Goal: Task Accomplishment & Management: Manage account settings

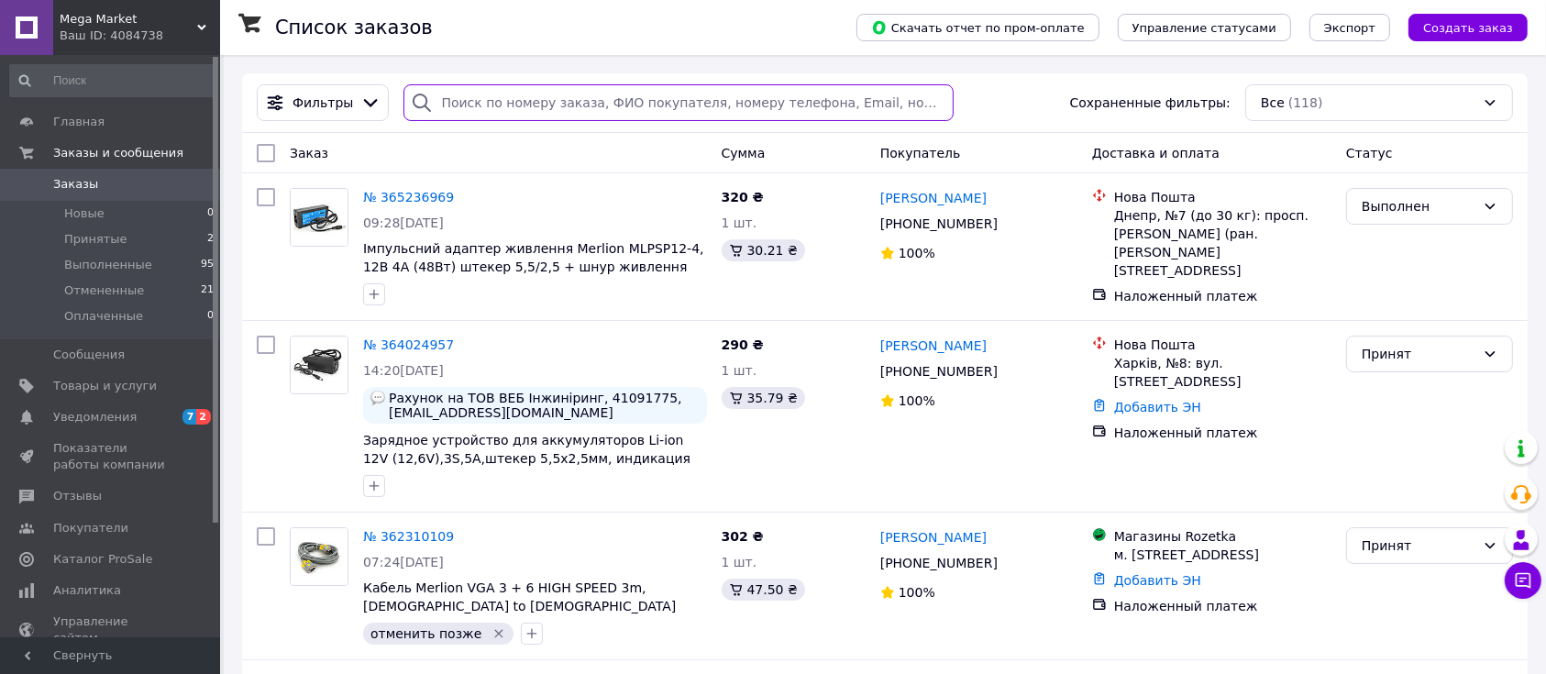
click at [527, 94] on input "search" at bounding box center [679, 102] width 550 height 37
paste input "364024957"
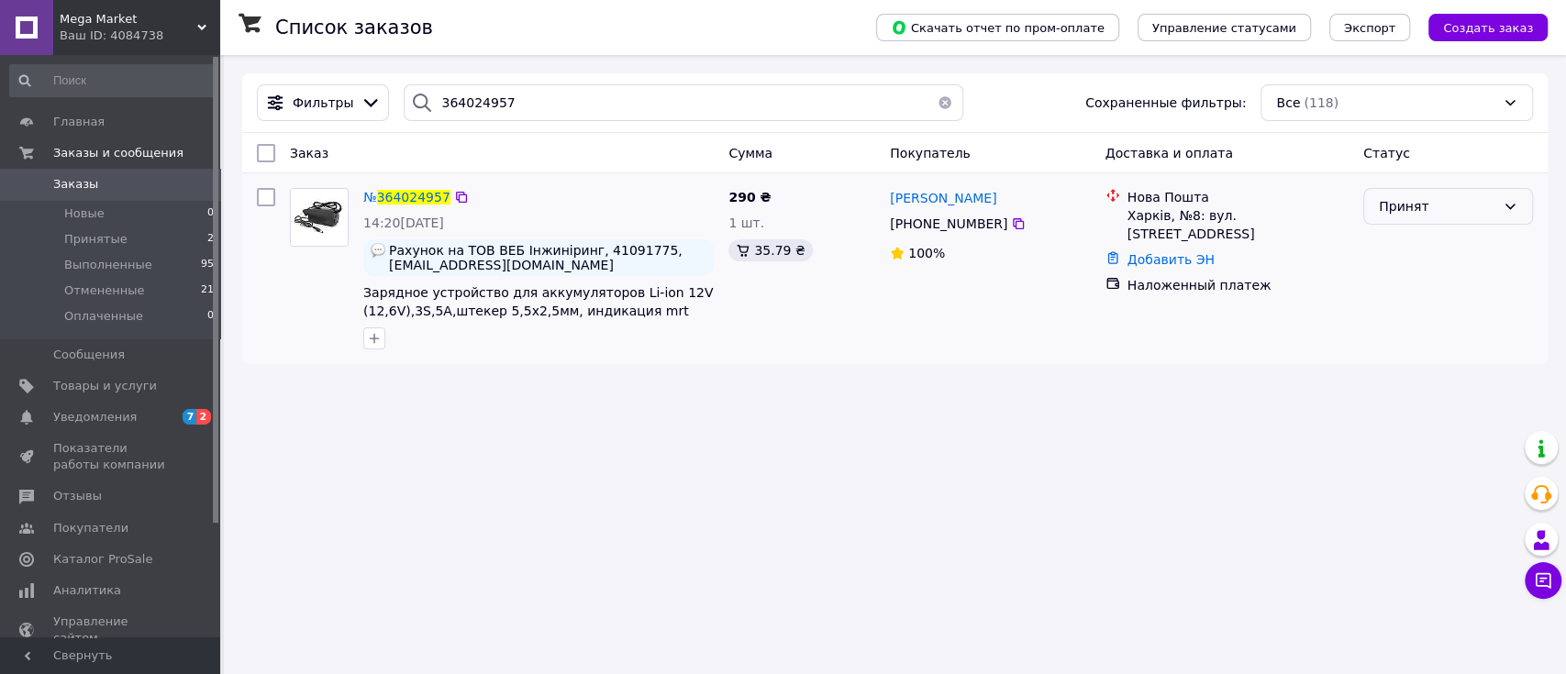
click at [1444, 209] on div "Принят" at bounding box center [1436, 206] width 116 height 20
click at [1427, 277] on li "Отменен" at bounding box center [1448, 278] width 168 height 33
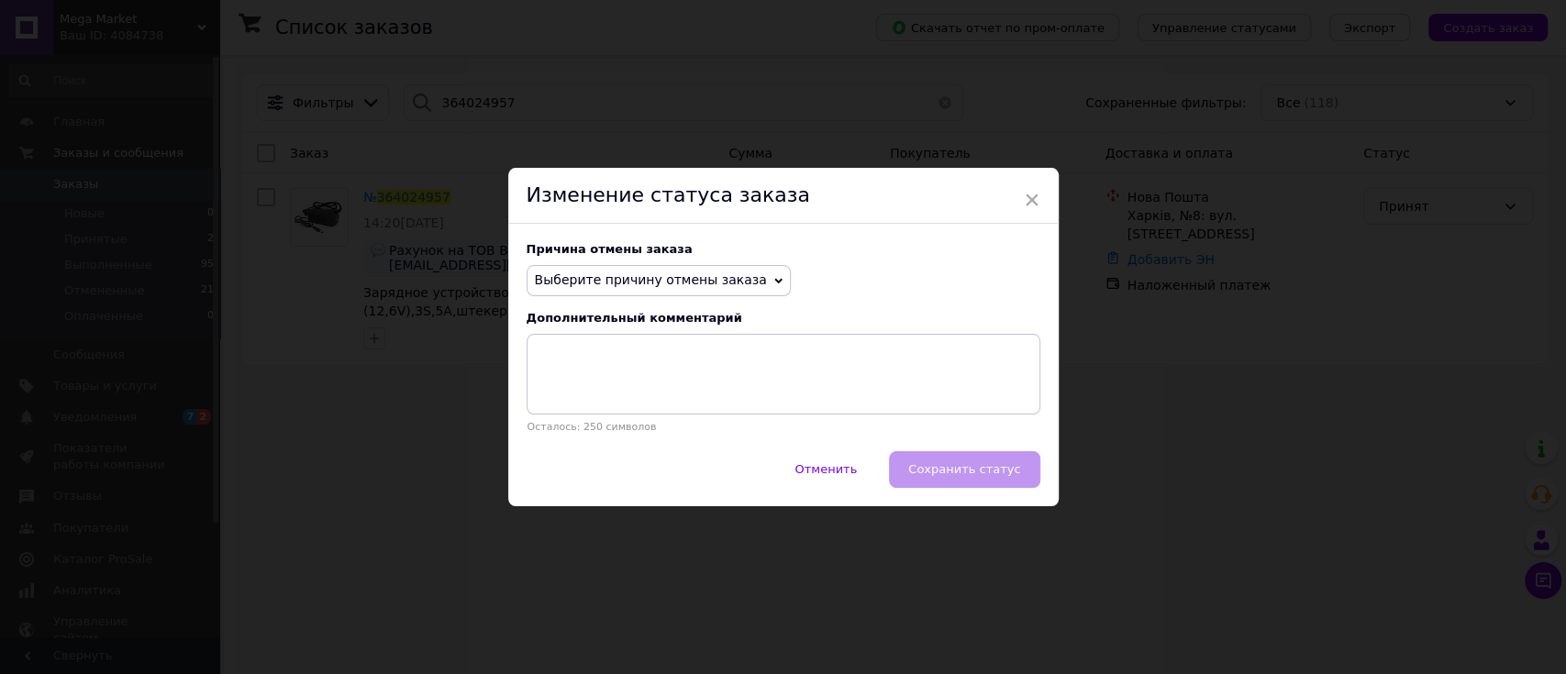
click at [744, 274] on span "Выберите причину отмены заказа" at bounding box center [658, 280] width 264 height 31
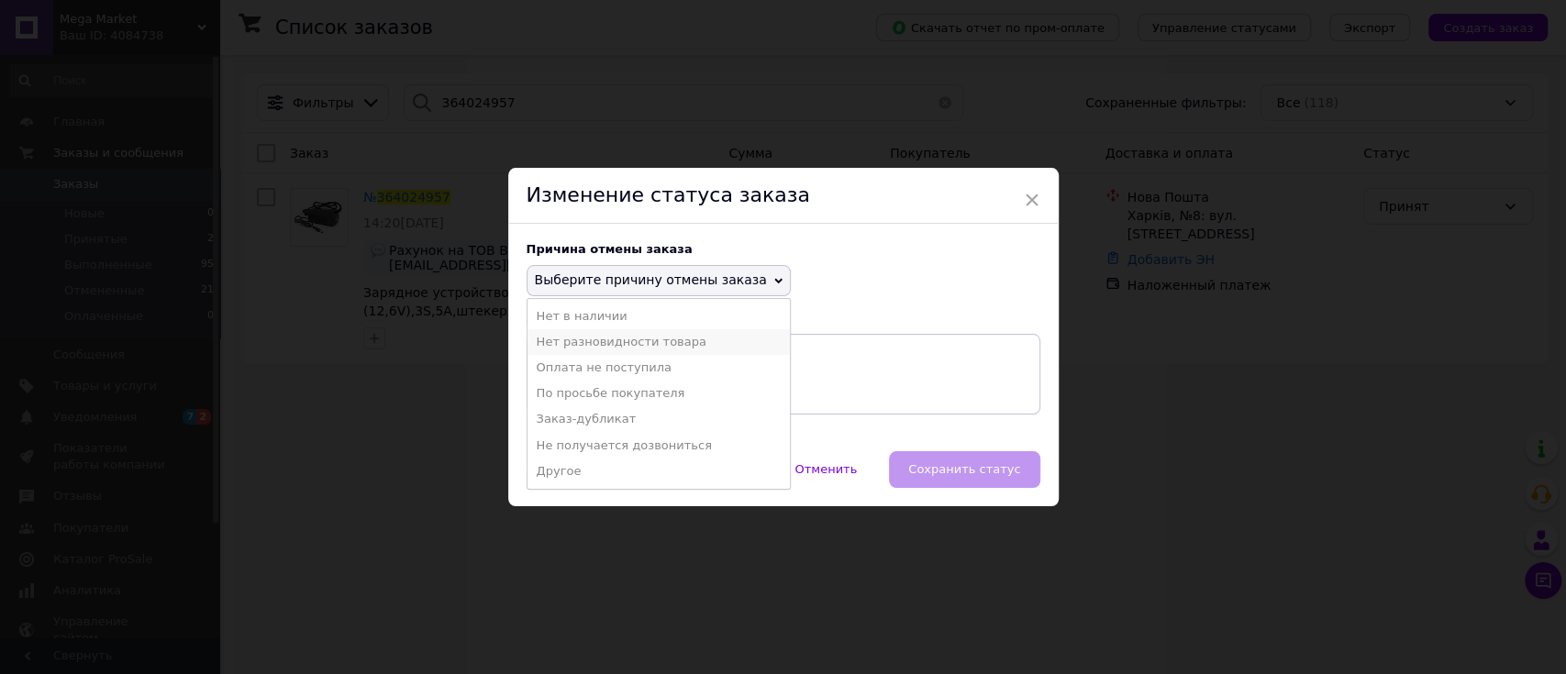
click at [664, 343] on li "Нет разновидности товара" at bounding box center [658, 342] width 262 height 26
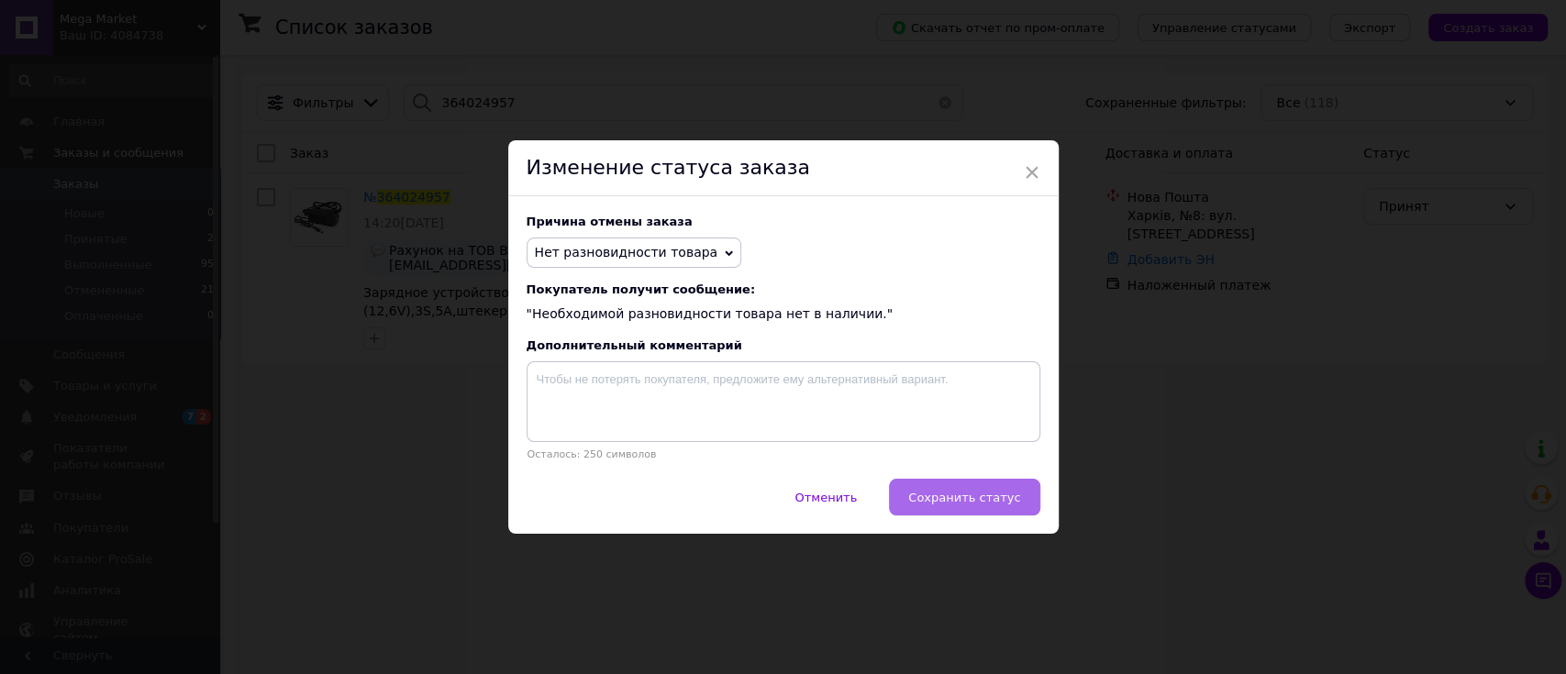
click at [962, 488] on button "Сохранить статус" at bounding box center [964, 497] width 150 height 37
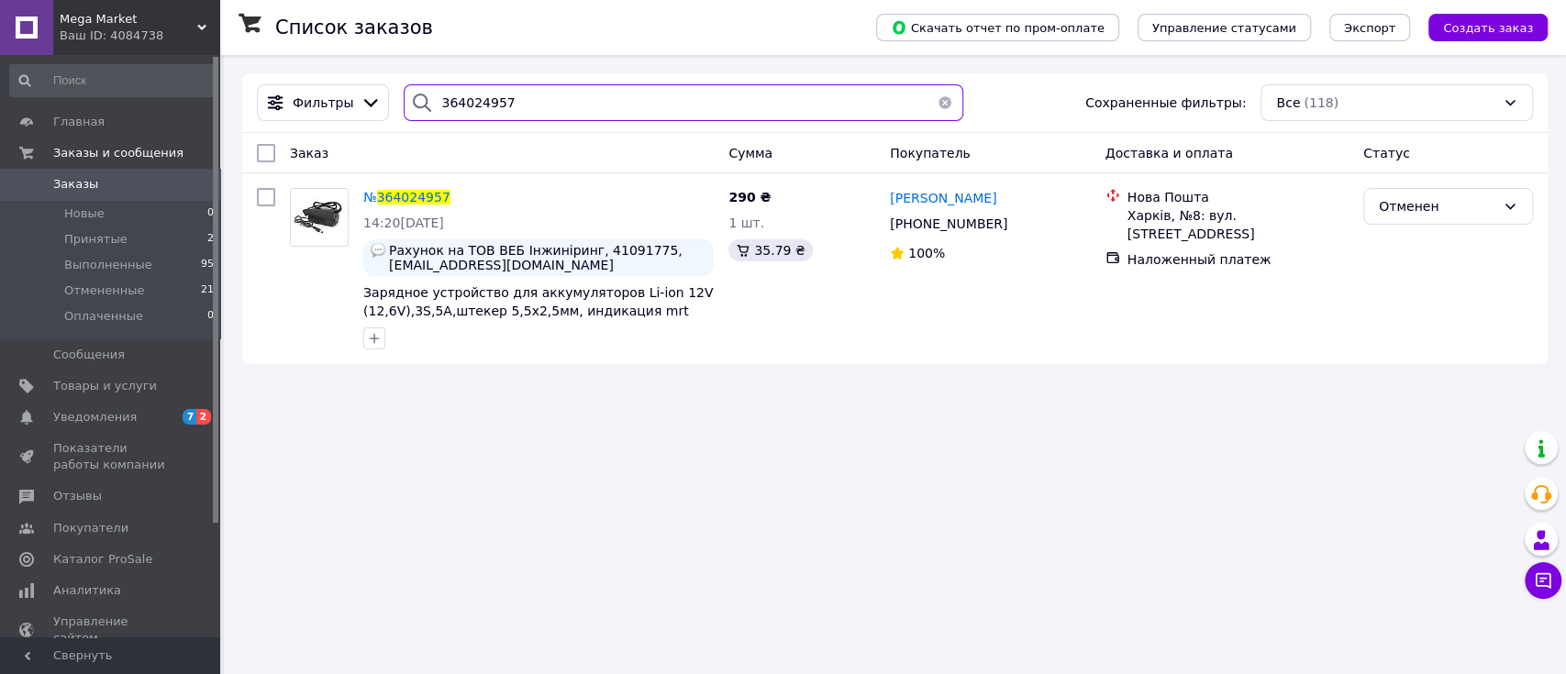
drag, startPoint x: 521, startPoint y: 112, endPoint x: 364, endPoint y: 77, distance: 160.7
click at [364, 77] on div "Фильтры 364024957 Сохраненные фильтры: Все (118)" at bounding box center [894, 103] width 1305 height 60
paste input "5236969"
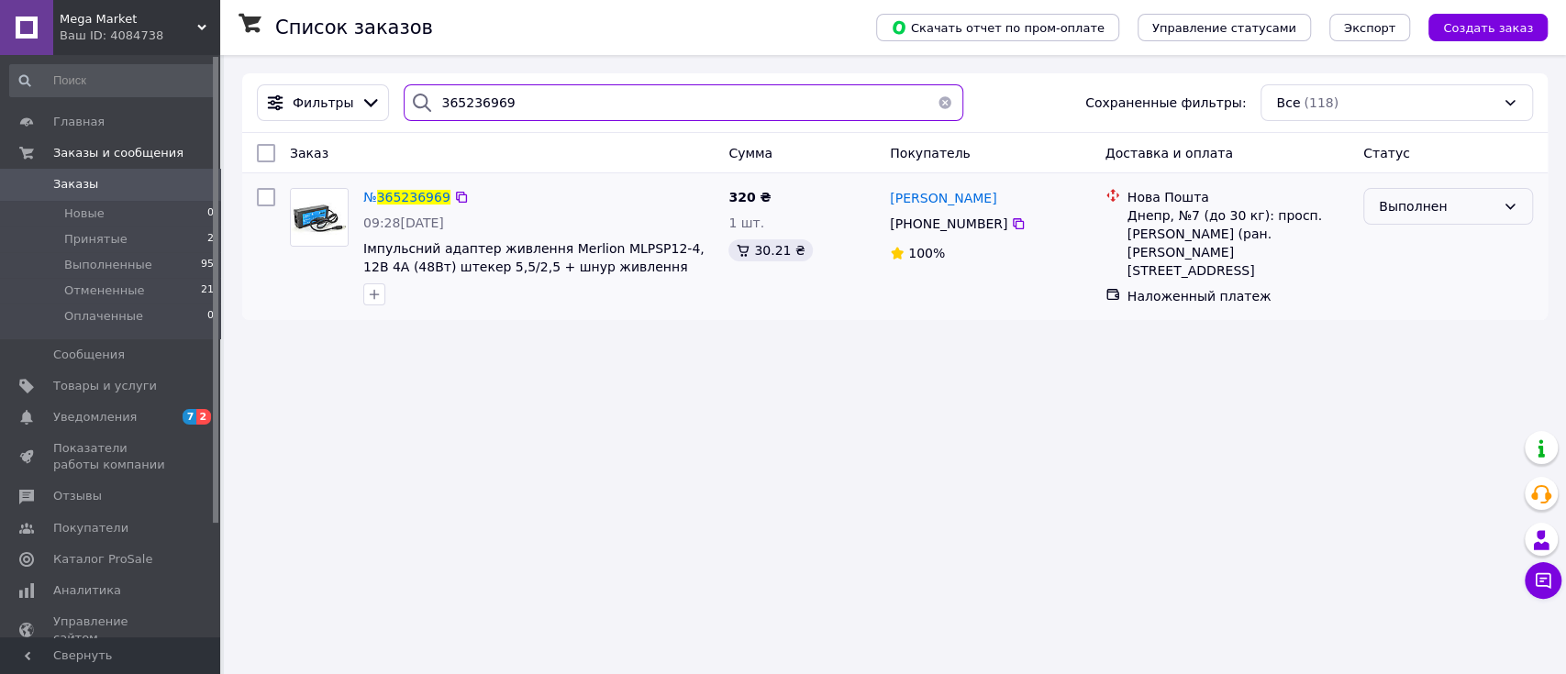
type input "365236969"
click at [1451, 222] on div "Выполнен" at bounding box center [1448, 206] width 170 height 37
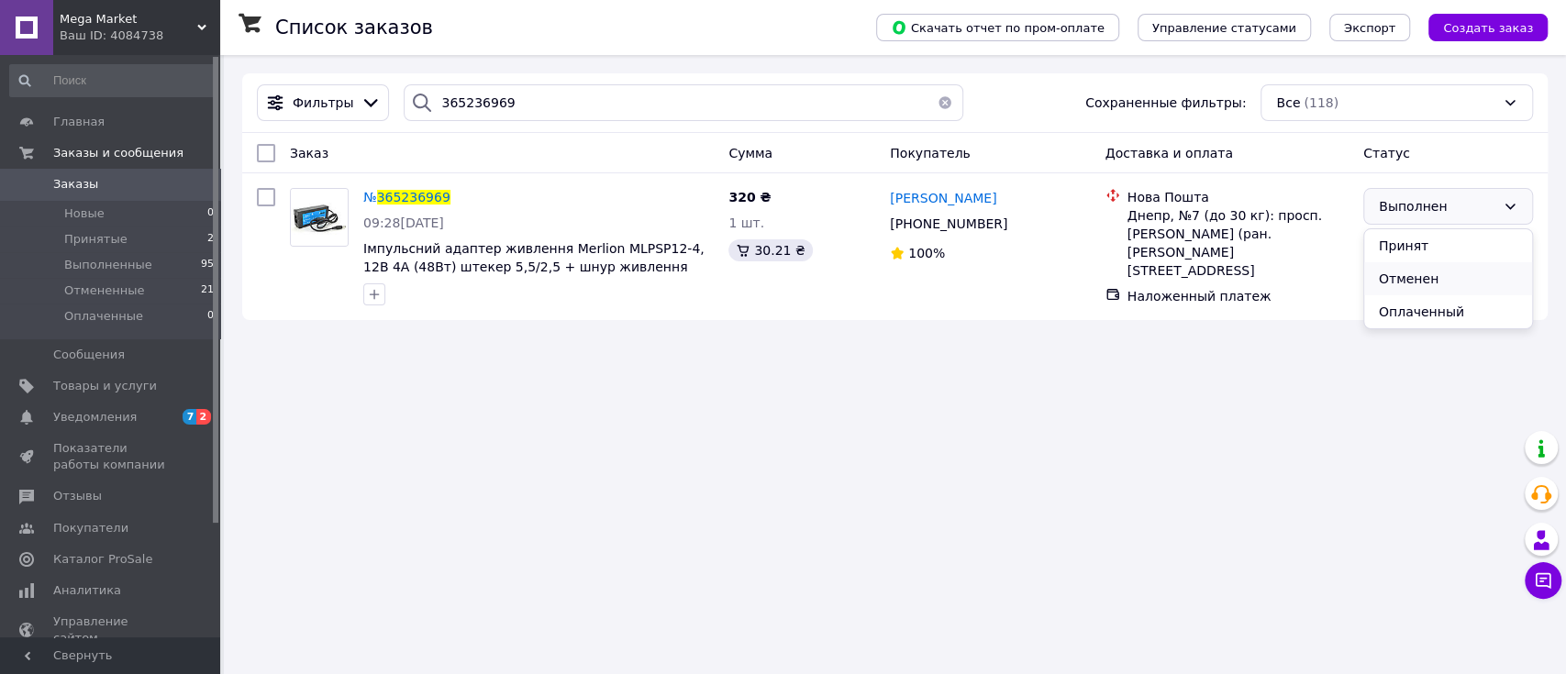
click at [1439, 285] on li "Отменен" at bounding box center [1448, 278] width 168 height 33
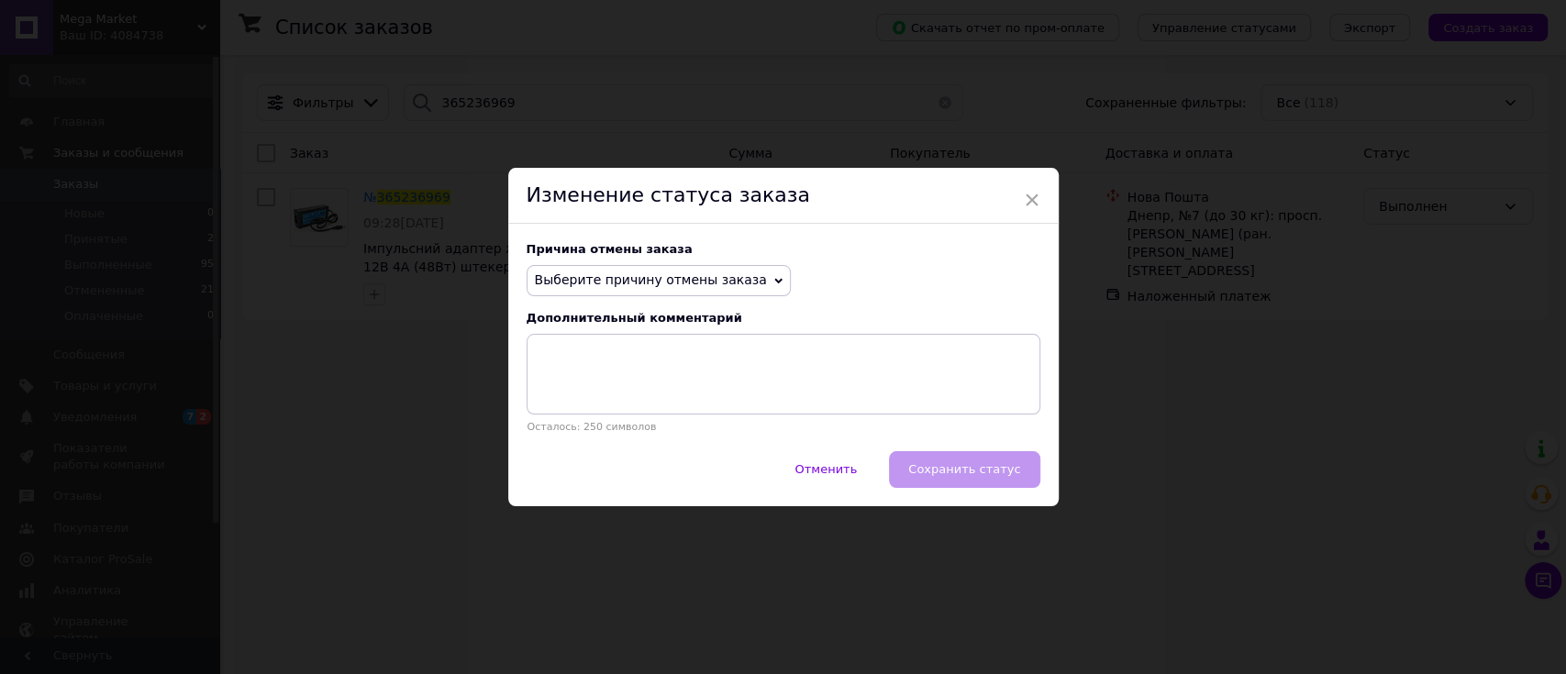
click at [735, 290] on span "Выберите причину отмены заказа" at bounding box center [658, 280] width 264 height 31
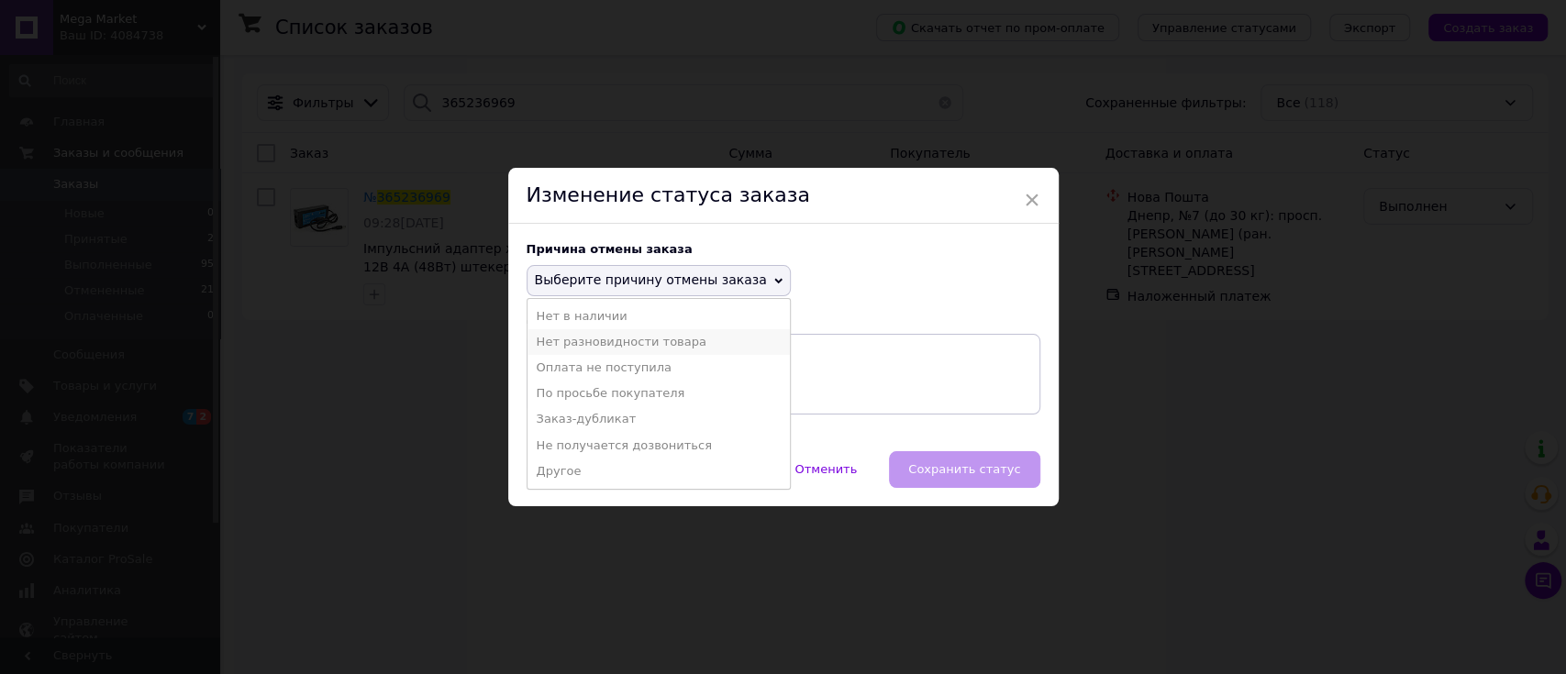
click at [732, 335] on li "Нет разновидности товара" at bounding box center [658, 342] width 262 height 26
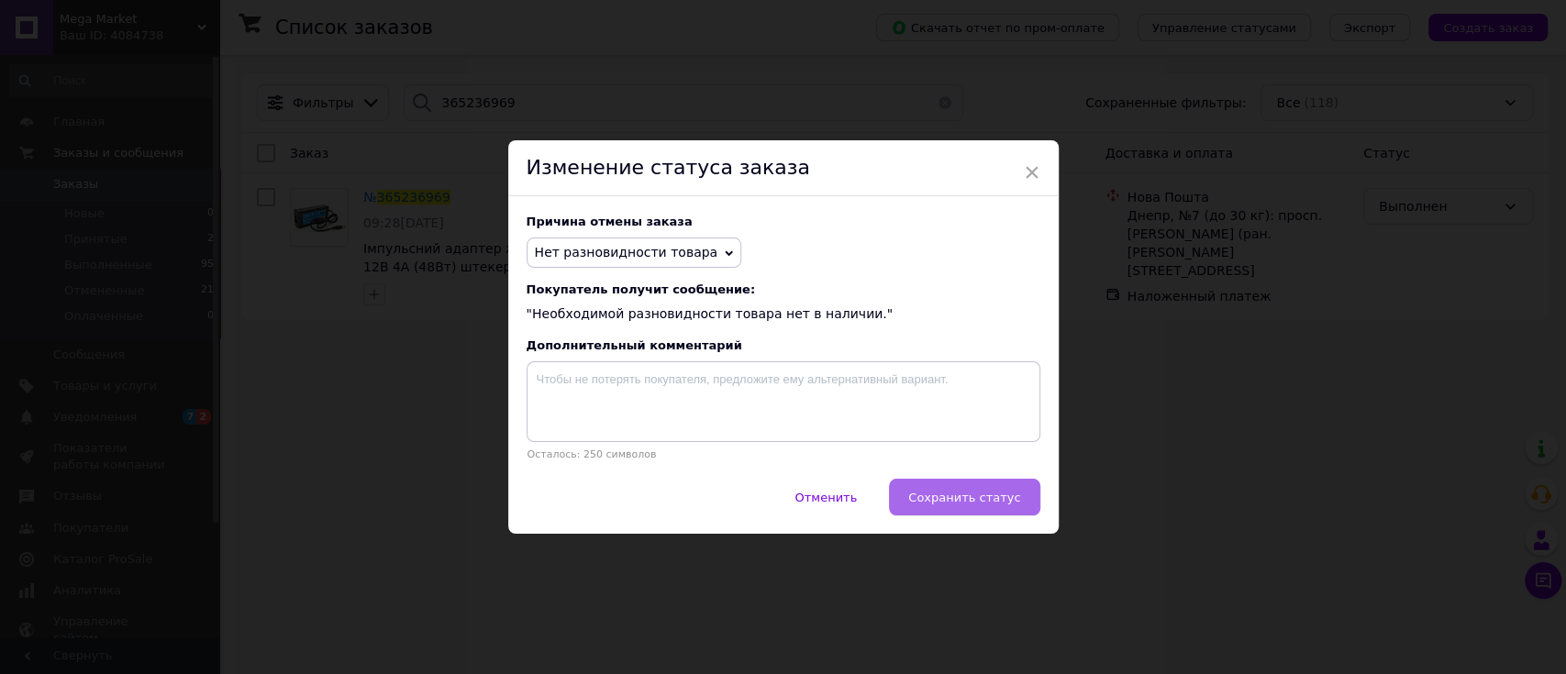
click at [1006, 493] on span "Сохранить статус" at bounding box center [964, 498] width 112 height 14
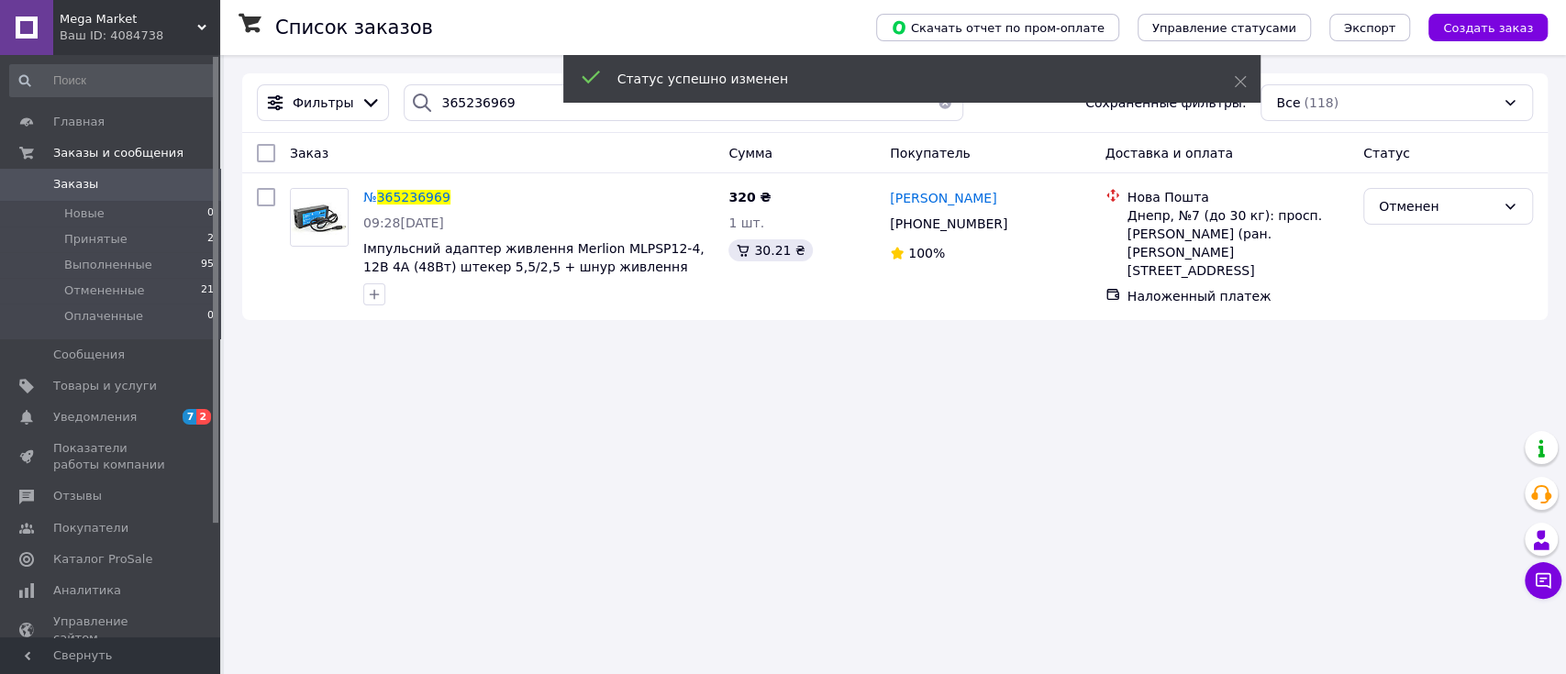
click at [187, 186] on span "0" at bounding box center [195, 184] width 50 height 17
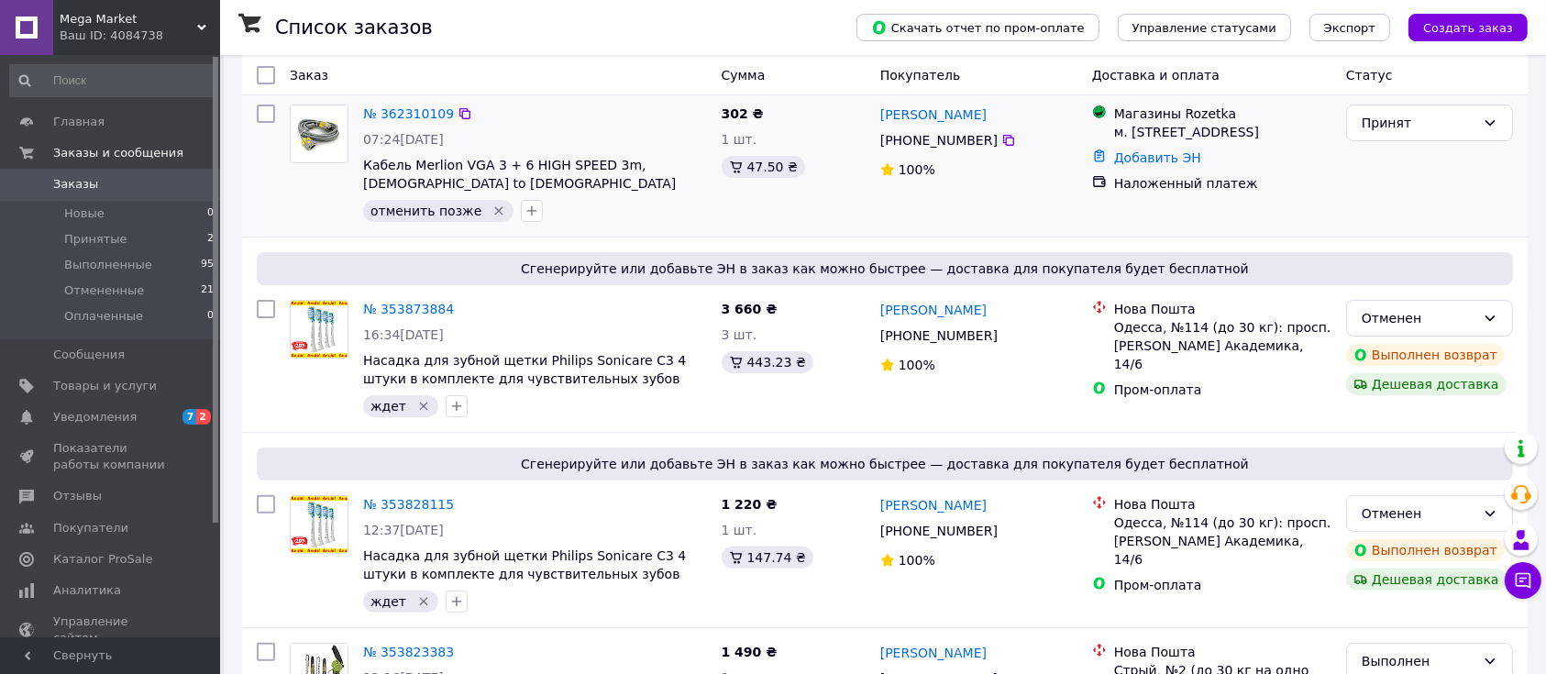
scroll to position [734, 0]
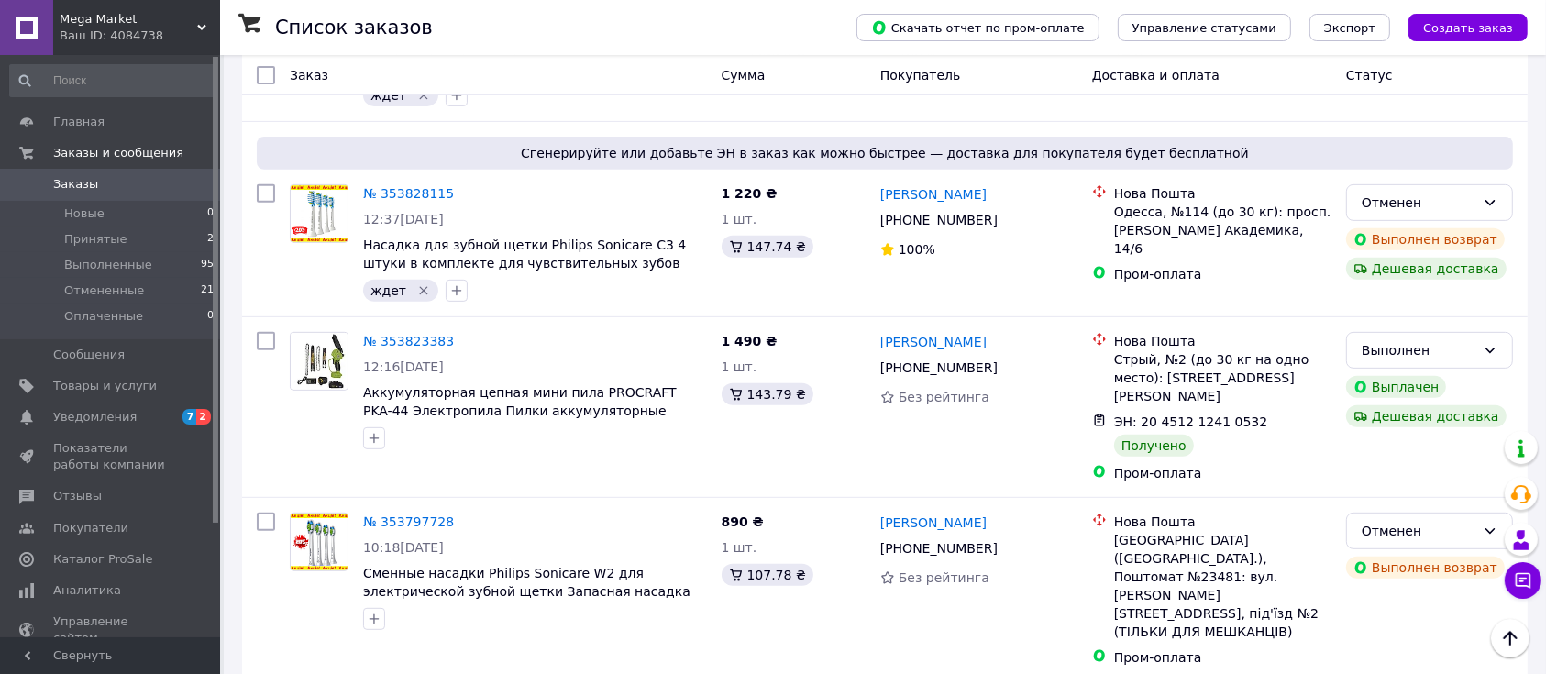
click at [92, 450] on span "Показатели работы компании" at bounding box center [111, 456] width 116 height 33
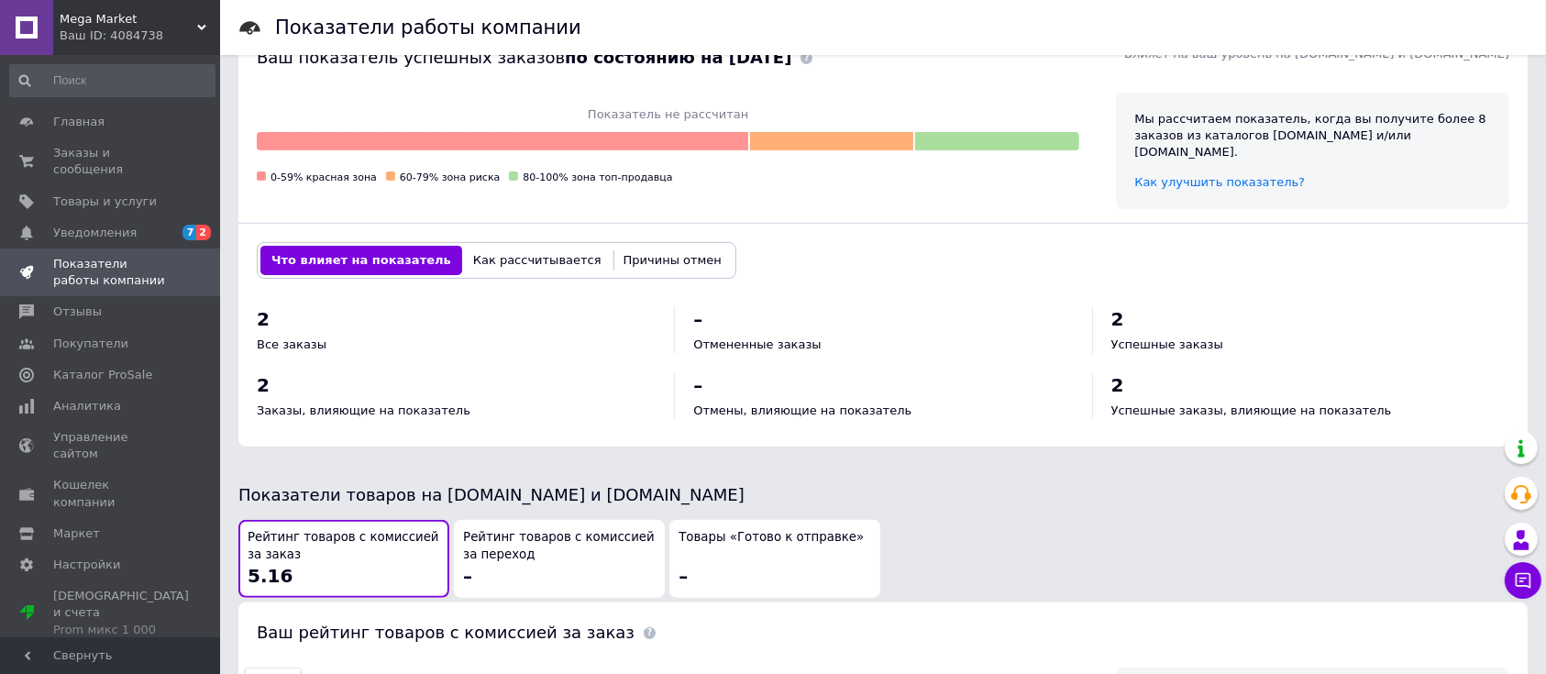
scroll to position [587, 0]
